Goal: Task Accomplishment & Management: Use online tool/utility

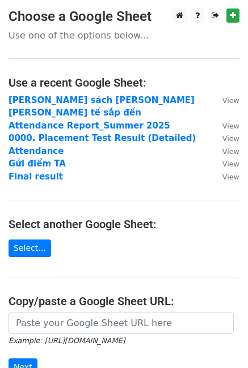
click at [104, 29] on main "Choose a Google Sheet Use one of the options below... Use a recent Google Sheet…" at bounding box center [124, 223] width 248 height 429
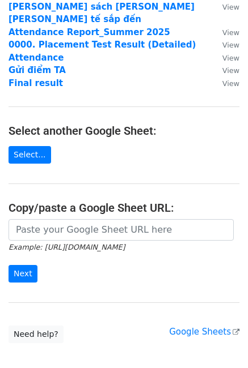
scroll to position [118, 0]
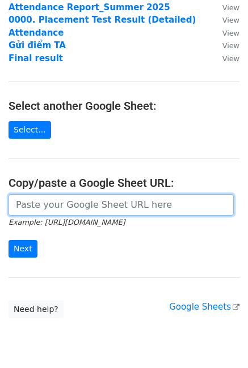
click at [82, 197] on input "url" at bounding box center [121, 205] width 225 height 22
paste input "[URL][DOMAIN_NAME]"
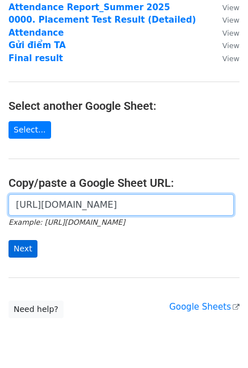
type input "[URL][DOMAIN_NAME]"
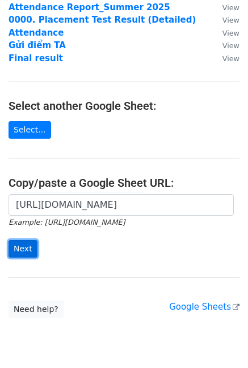
click at [28, 240] on input "Next" at bounding box center [23, 249] width 29 height 18
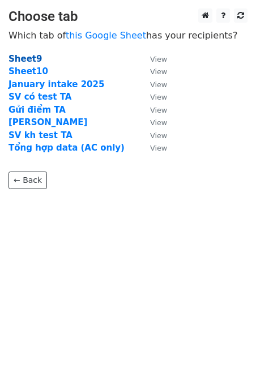
click at [34, 60] on strong "Sheet9" at bounding box center [25, 59] width 33 height 10
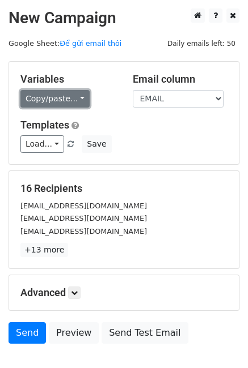
click at [43, 104] on link "Copy/paste..." at bounding box center [54, 99] width 69 height 18
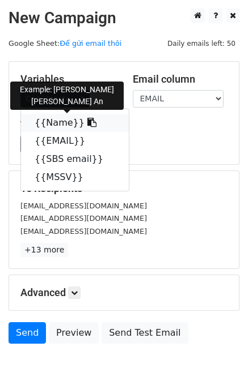
click at [87, 123] on icon at bounding box center [91, 122] width 9 height 9
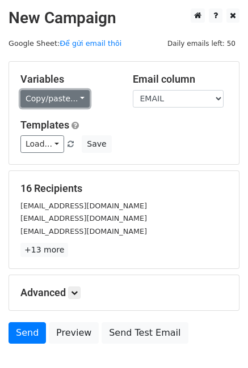
click at [72, 107] on link "Copy/paste..." at bounding box center [54, 99] width 69 height 18
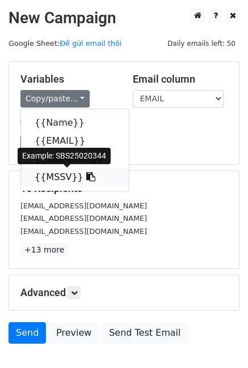
click at [86, 179] on icon at bounding box center [90, 176] width 9 height 9
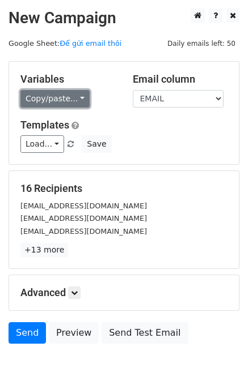
click at [66, 100] on link "Copy/paste..." at bounding box center [54, 99] width 69 height 18
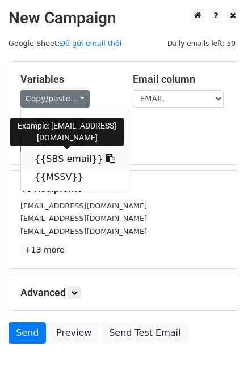
click at [106, 158] on icon at bounding box center [110, 158] width 9 height 9
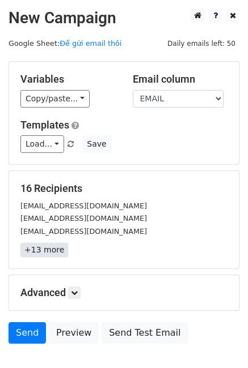
click at [58, 255] on link "+13 more" at bounding box center [44, 250] width 48 height 14
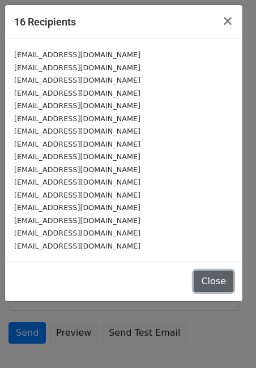
click at [207, 281] on button "Close" at bounding box center [214, 282] width 40 height 22
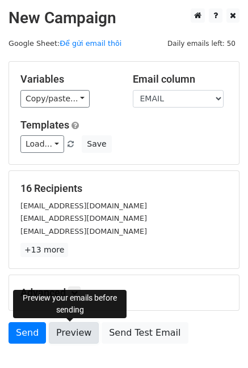
click at [79, 332] on link "Preview" at bounding box center [74, 334] width 50 height 22
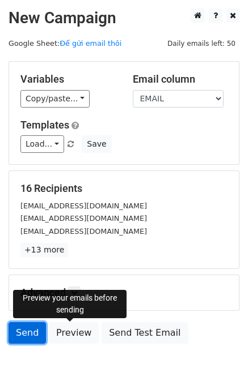
click at [32, 337] on link "Send" at bounding box center [27, 334] width 37 height 22
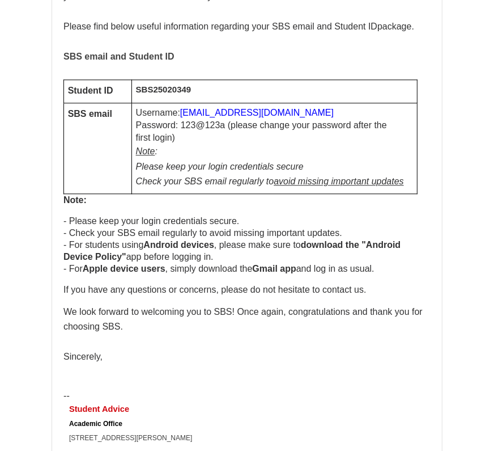
scroll to position [3689, 0]
